Goal: Information Seeking & Learning: Learn about a topic

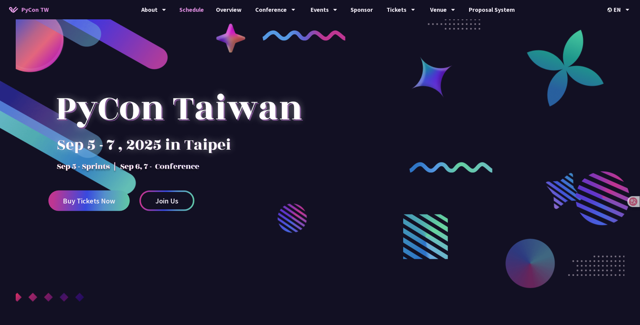
click at [199, 14] on link "Schedule" at bounding box center [191, 9] width 37 height 19
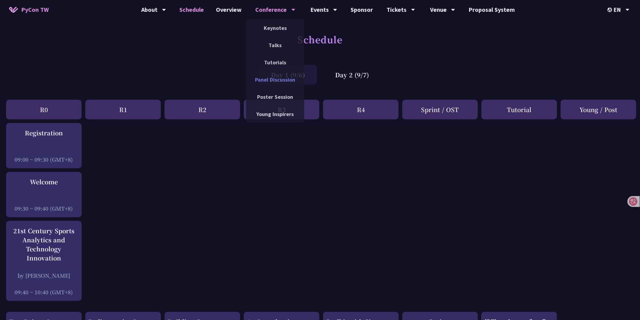
click at [279, 83] on link "Panel Discussion" at bounding box center [275, 80] width 58 height 14
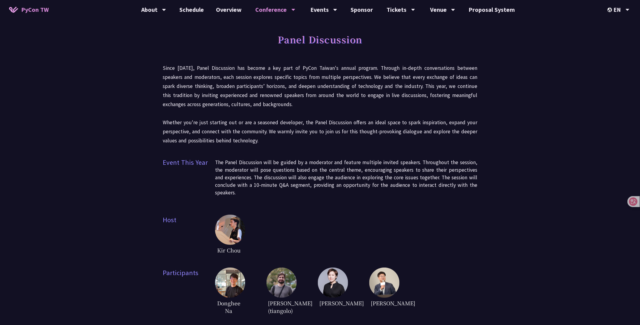
click at [282, 99] on p "Since [DATE], Panel Discussion has become a key part of PyCon Taiwan's annual p…" at bounding box center [320, 104] width 314 height 82
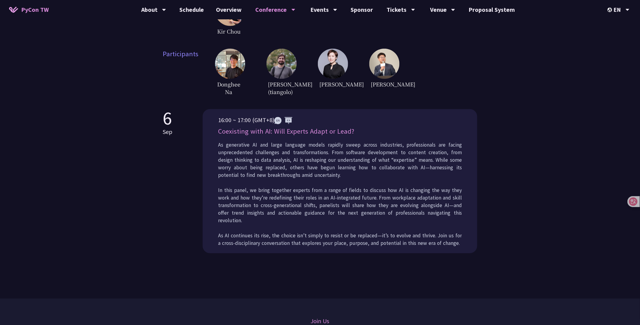
scroll to position [313, 0]
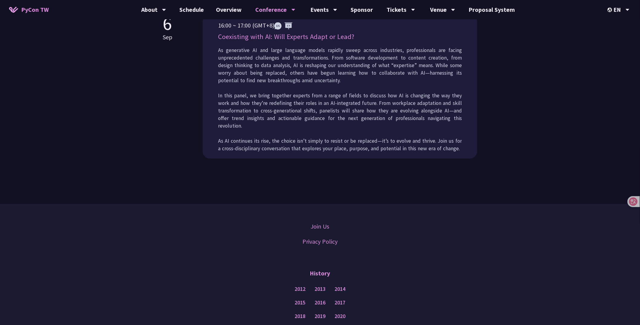
click at [282, 99] on p "As generative AI and large language models rapidly sweep across industries, pro…" at bounding box center [340, 100] width 244 height 106
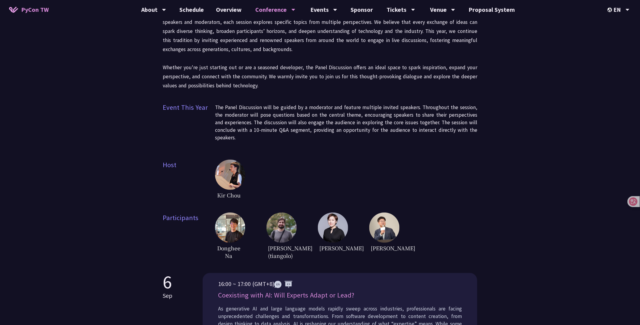
scroll to position [0, 0]
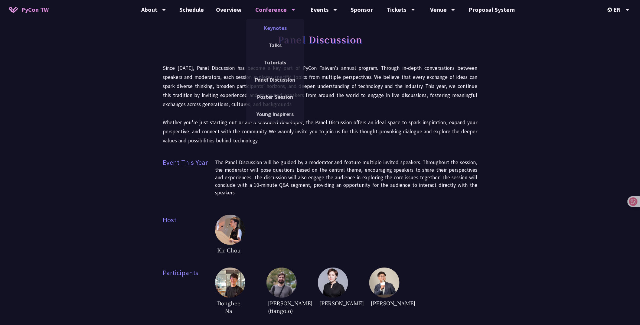
click at [264, 31] on link "Keynotes" at bounding box center [275, 28] width 58 height 14
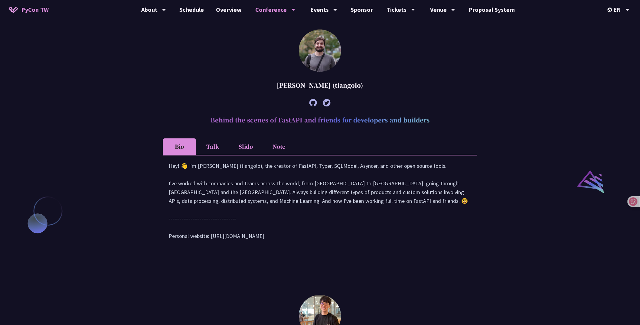
scroll to position [798, 0]
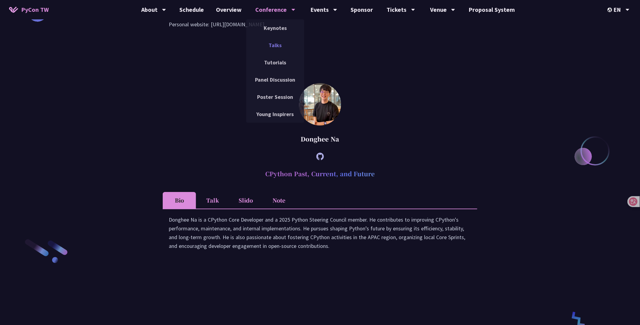
click at [277, 45] on link "Talks" at bounding box center [275, 45] width 58 height 14
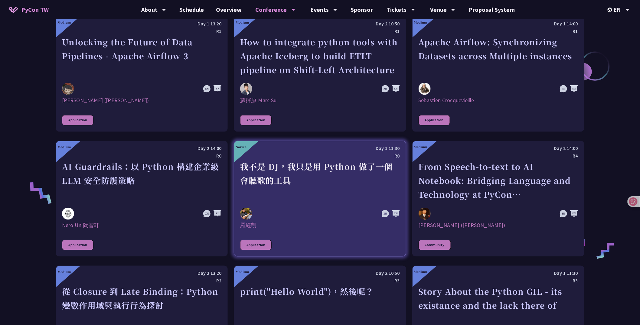
scroll to position [392, 0]
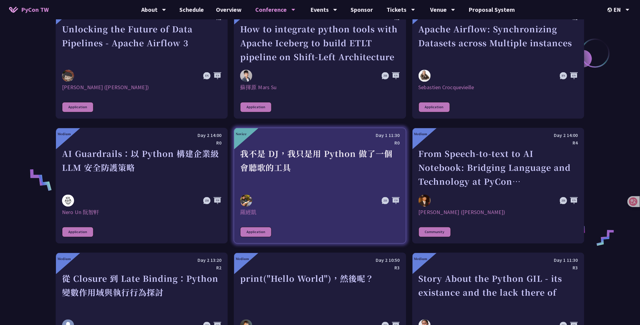
click at [301, 193] on link "Novice Day 1 11:30 R0 我不是 DJ，我只是用 Python 做了一個會聽歌的工具 羅經凱 Application" at bounding box center [320, 186] width 172 height 116
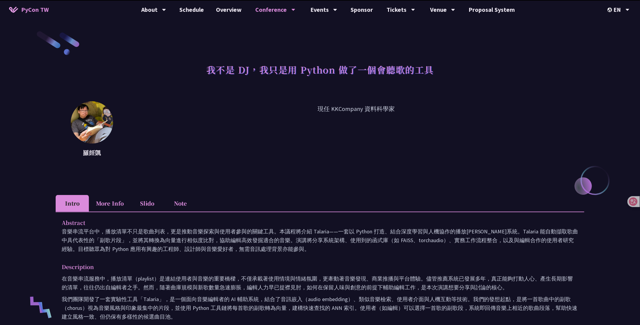
scroll to position [392, 0]
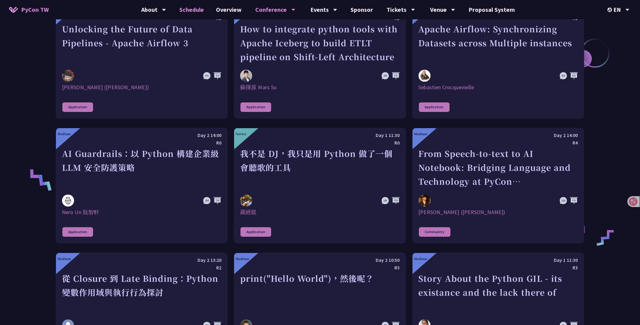
click at [193, 10] on link "Schedule" at bounding box center [191, 9] width 37 height 19
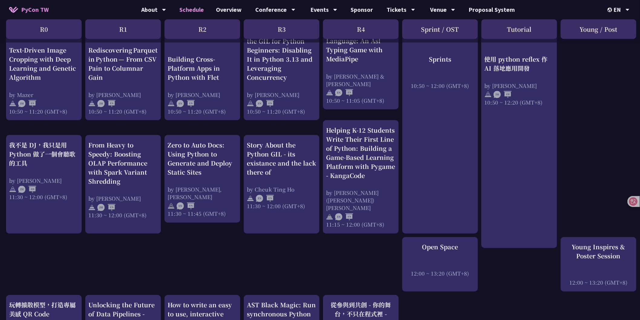
scroll to position [312, 0]
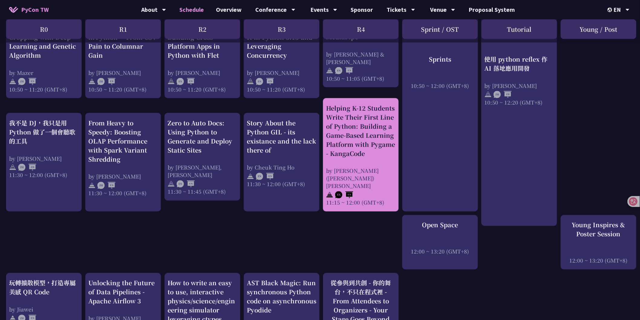
click at [372, 157] on div "Helping K-12 Students Write Their First Line of Python: Building a Game-Based L…" at bounding box center [361, 155] width 70 height 103
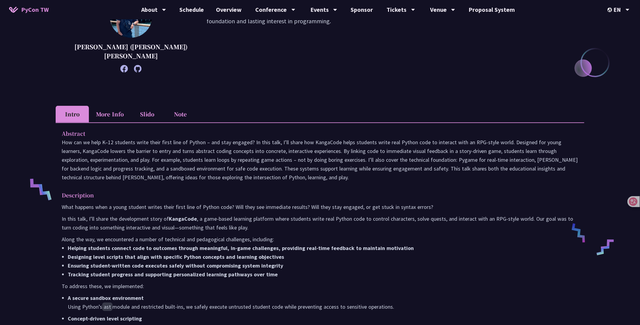
scroll to position [117, 0]
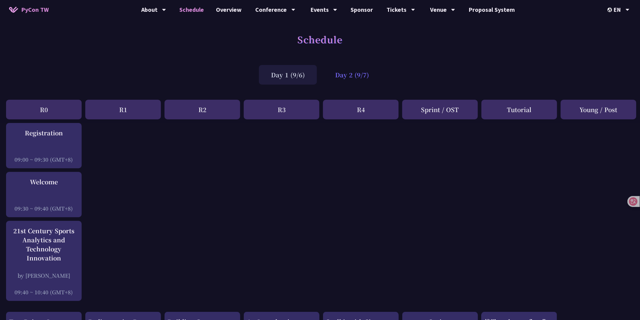
click at [352, 70] on div "Day 2 (9/7)" at bounding box center [352, 75] width 58 height 20
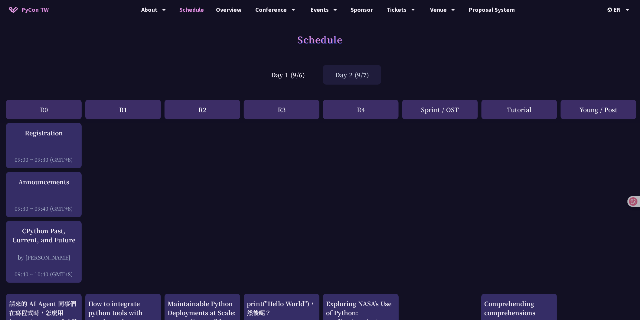
click at [355, 74] on div "Day 2 (9/7)" at bounding box center [352, 75] width 58 height 20
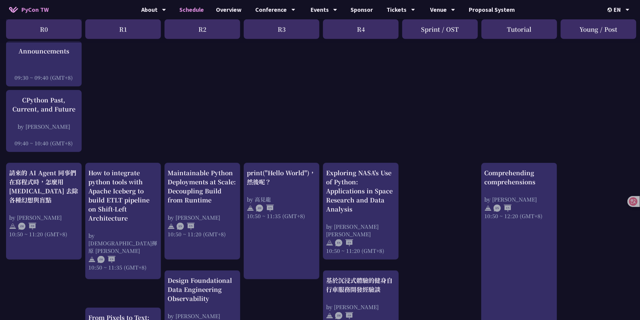
scroll to position [223, 0]
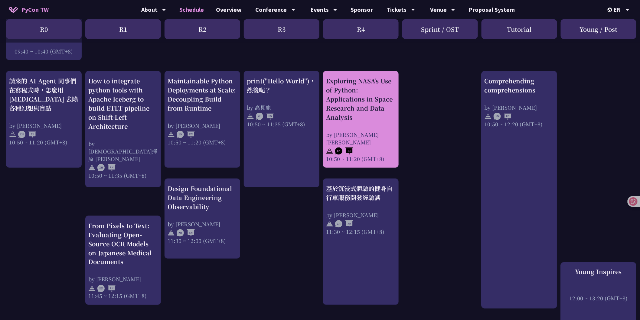
click at [372, 126] on div "Exploring NASA's Use of Python: Applications in Space Research and Data Analysi…" at bounding box center [361, 119] width 70 height 86
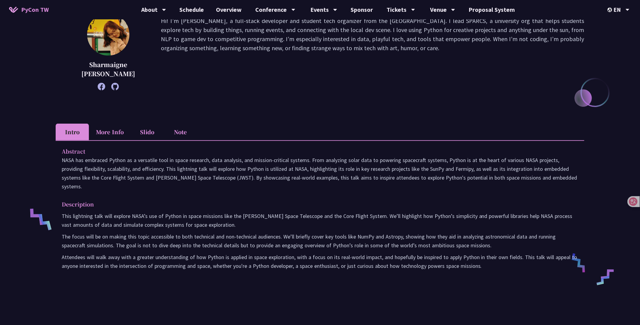
scroll to position [89, 0]
